Goal: Information Seeking & Learning: Understand process/instructions

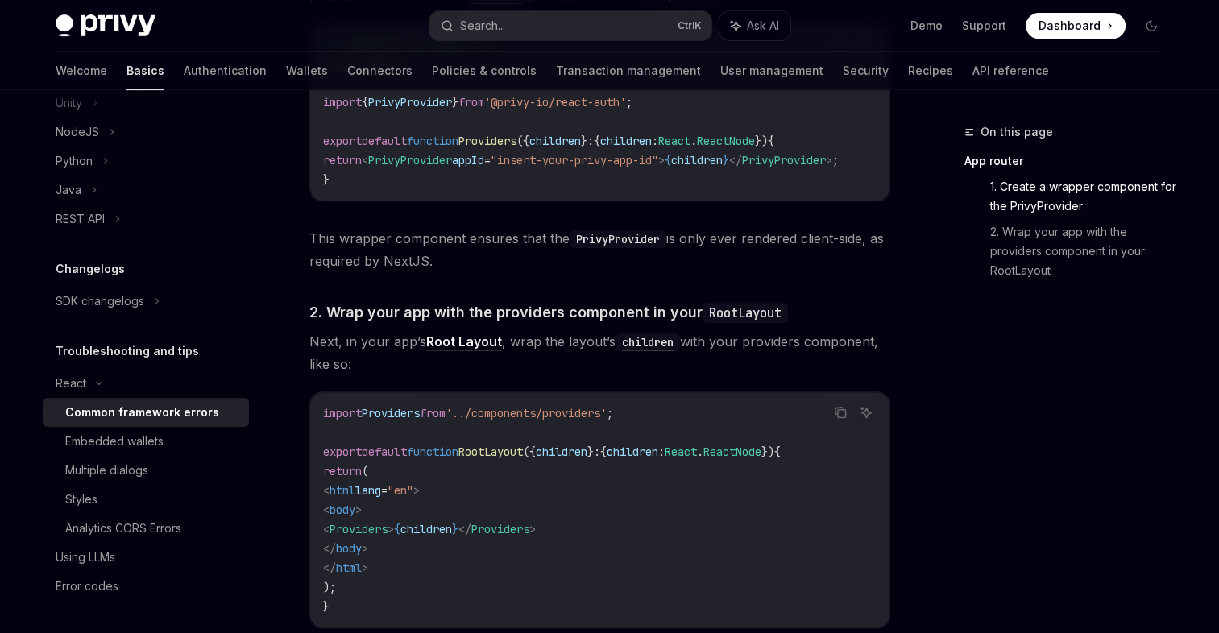
scroll to position [670, 0]
click at [684, 330] on div "If you’re using a framework like NextJS and are running into build errors, chec…" at bounding box center [599, 242] width 581 height 1181
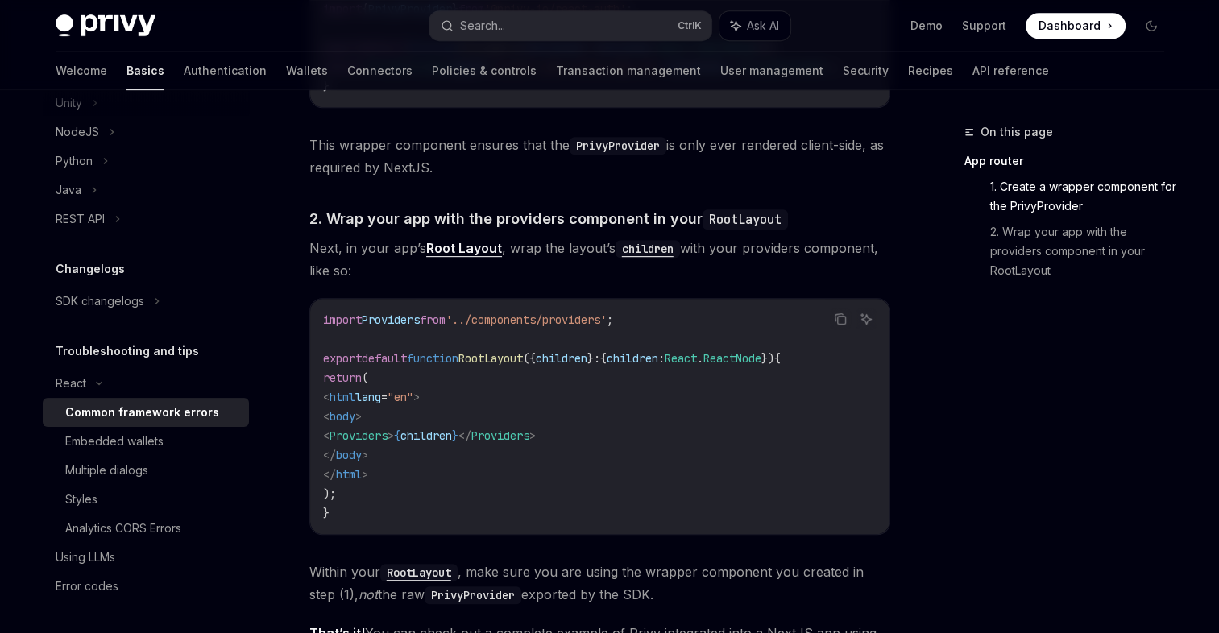
scroll to position [764, 0]
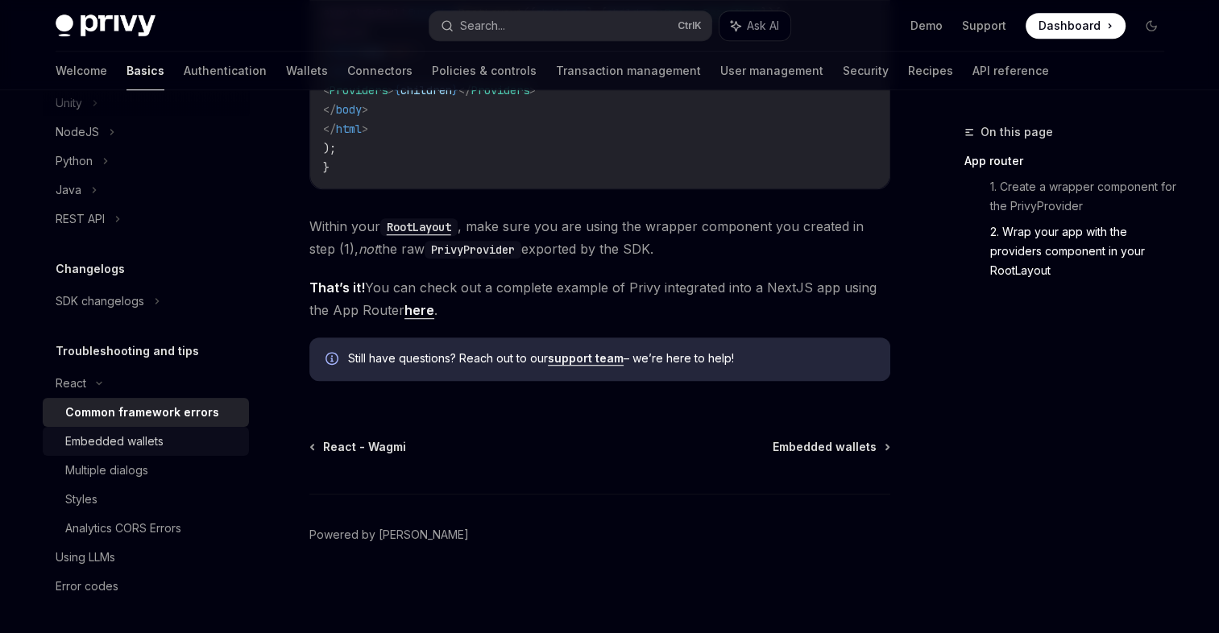
click at [132, 447] on div "Embedded wallets" at bounding box center [114, 441] width 98 height 19
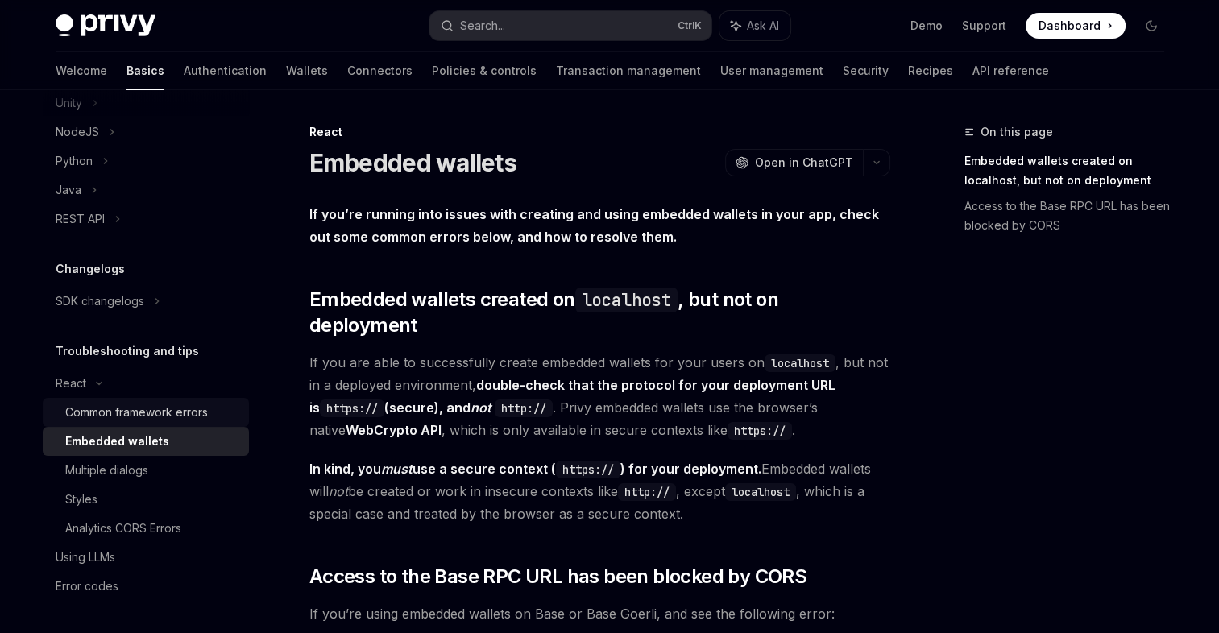
click at [143, 424] on link "Common framework errors" at bounding box center [146, 412] width 206 height 29
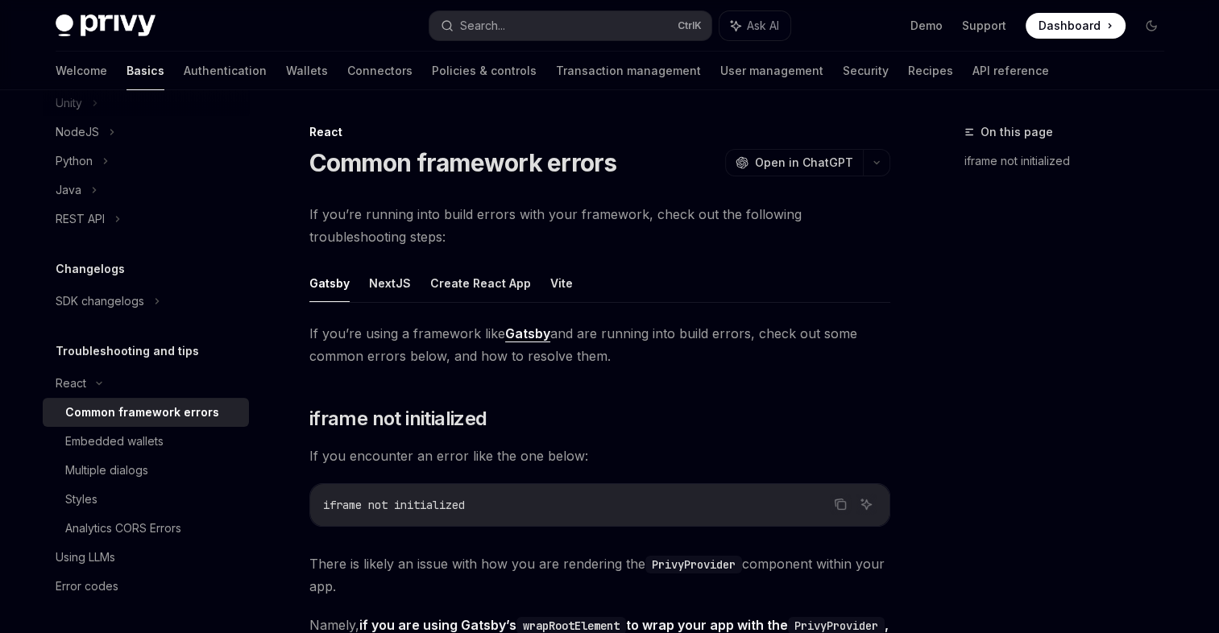
type textarea "*"
